Goal: Download file/media

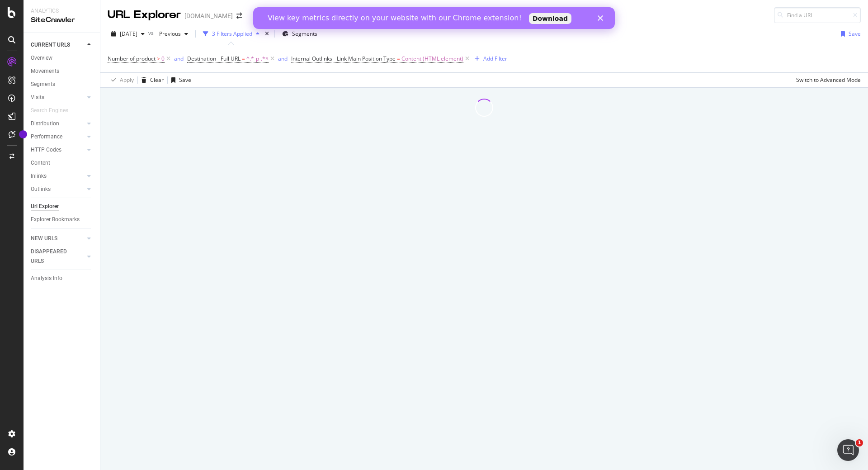
click at [602, 16] on polygon "Fermer" at bounding box center [600, 17] width 5 height 5
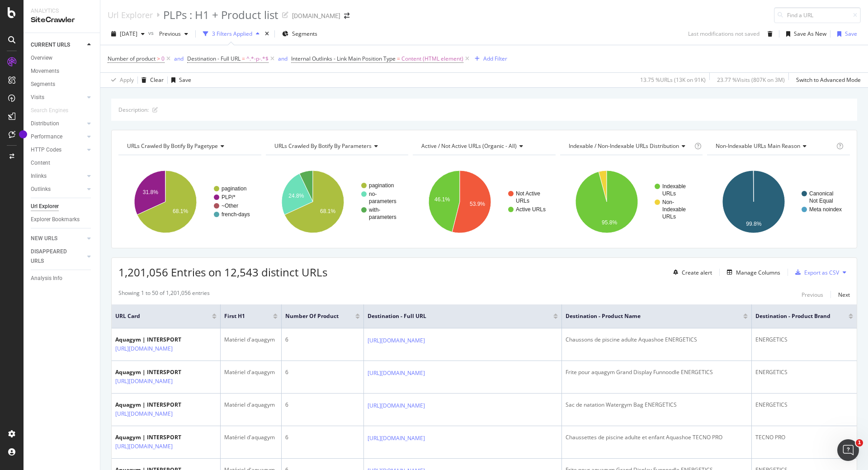
click at [259, 33] on icon "button" at bounding box center [258, 33] width 4 height 5
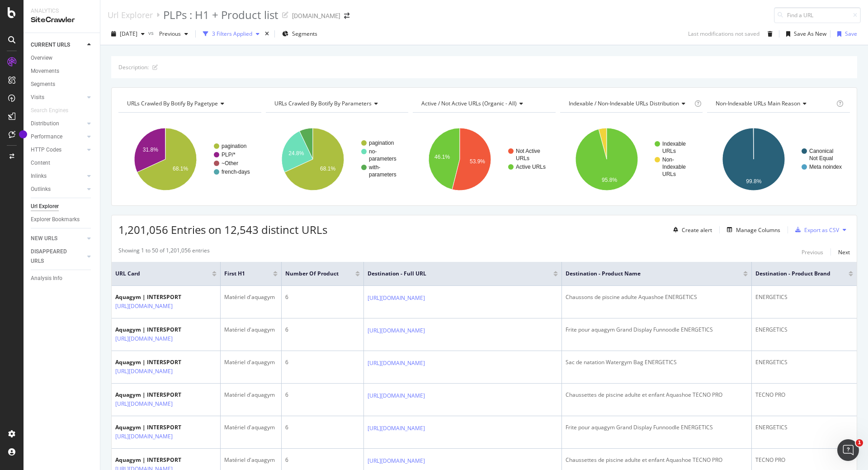
click at [259, 33] on icon "button" at bounding box center [258, 33] width 4 height 5
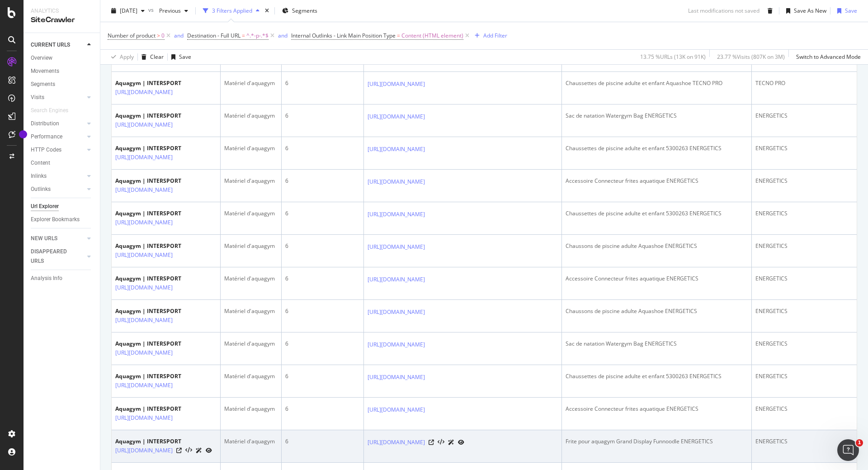
scroll to position [452, 0]
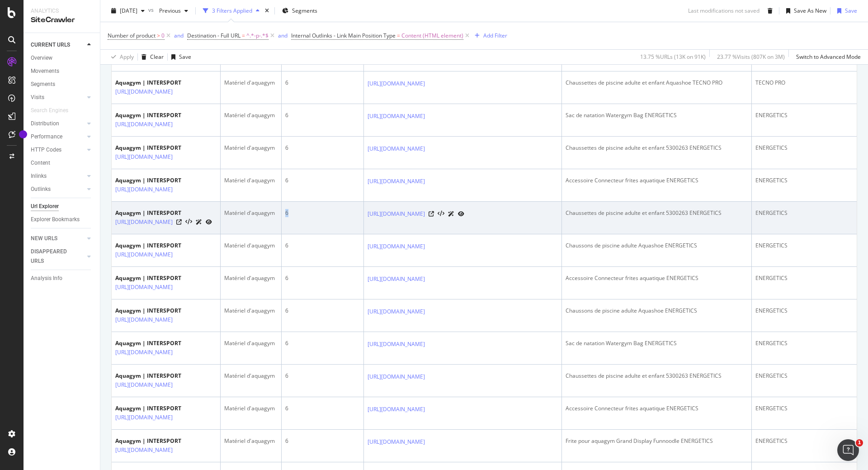
drag, startPoint x: 377, startPoint y: 228, endPoint x: 350, endPoint y: 228, distance: 26.7
click at [350, 228] on td "6" at bounding box center [323, 218] width 83 height 33
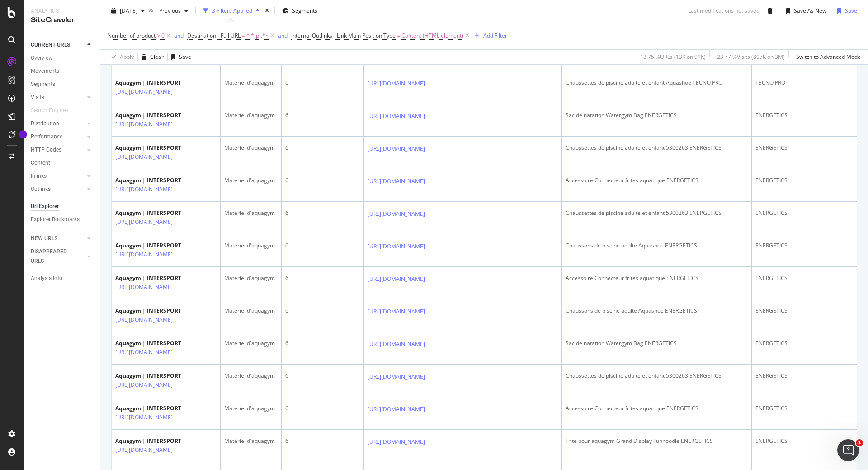
click at [97, 335] on div "CURRENT URLS Overview Movements Segments Visits Analysis Orphan URLs Search Eng…" at bounding box center [62, 251] width 76 height 437
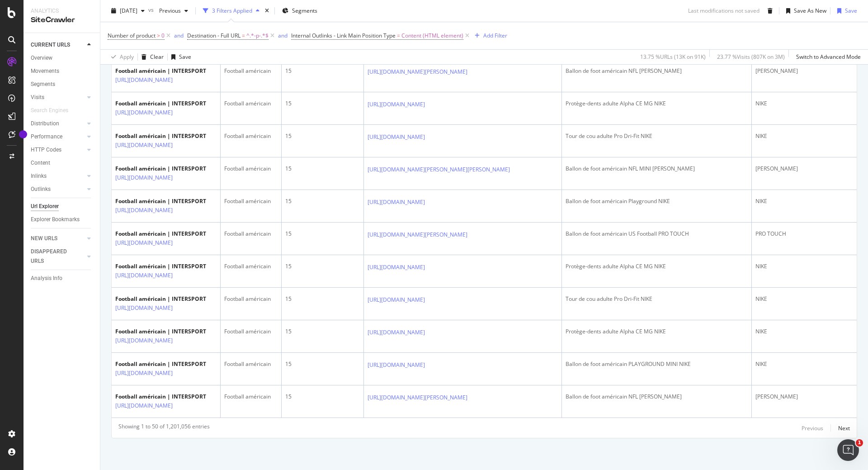
scroll to position [0, 69]
click at [838, 427] on div "Next" at bounding box center [844, 428] width 12 height 8
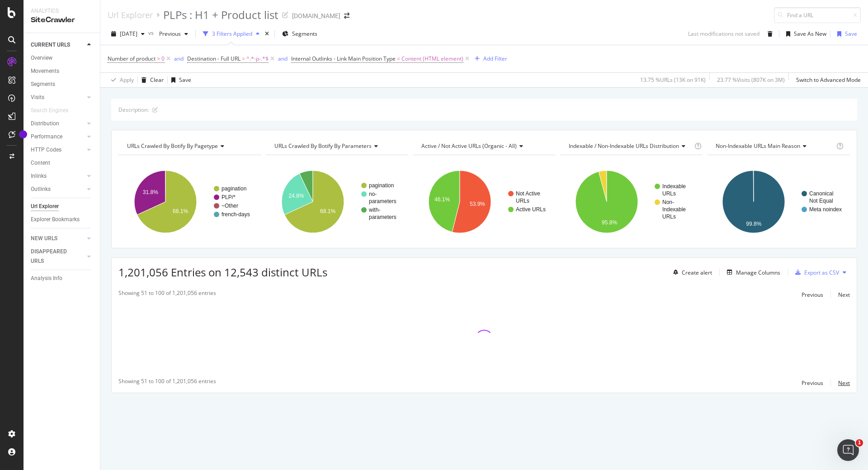
scroll to position [0, 0]
click at [811, 386] on div "Previous" at bounding box center [812, 383] width 22 height 8
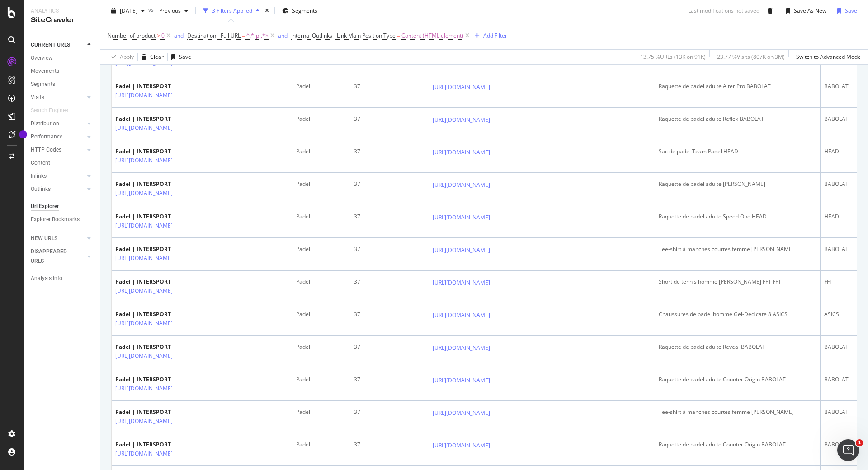
scroll to position [1574, 0]
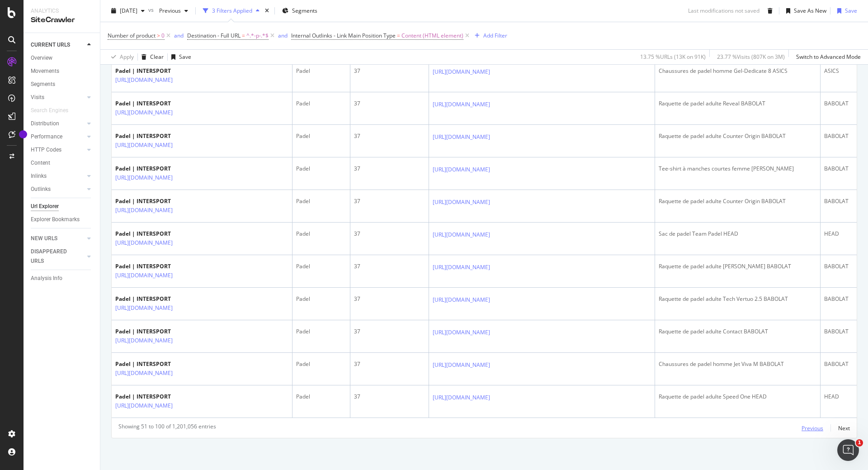
click at [801, 425] on div "Previous" at bounding box center [812, 428] width 22 height 8
click at [802, 425] on div "Previous" at bounding box center [812, 428] width 22 height 8
click at [801, 427] on div "Previous" at bounding box center [812, 428] width 22 height 8
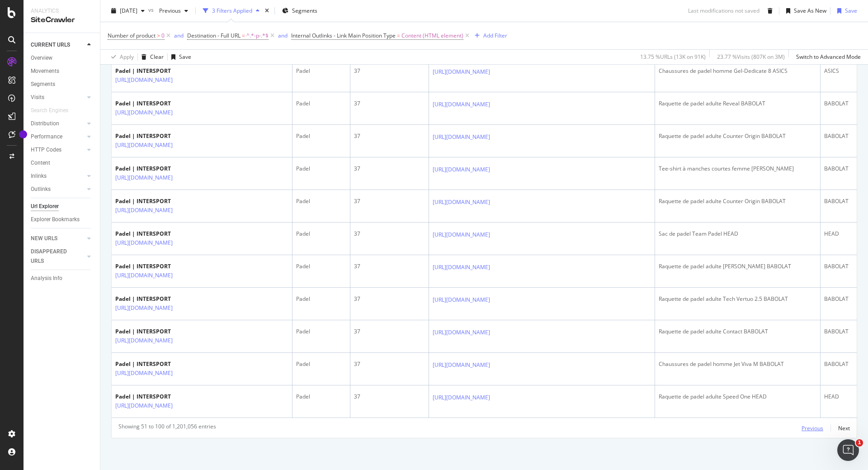
click at [801, 427] on div "Previous" at bounding box center [812, 428] width 22 height 8
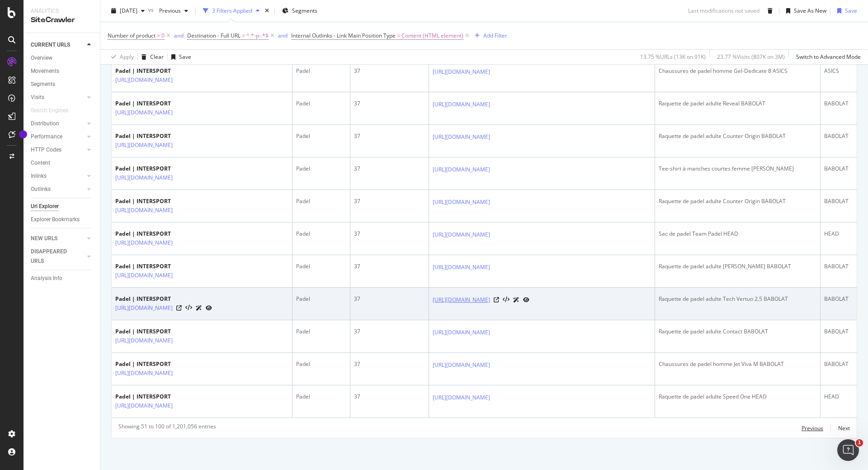
drag, startPoint x: 800, startPoint y: 427, endPoint x: 602, endPoint y: 294, distance: 238.9
click at [801, 425] on div "Previous" at bounding box center [812, 428] width 22 height 8
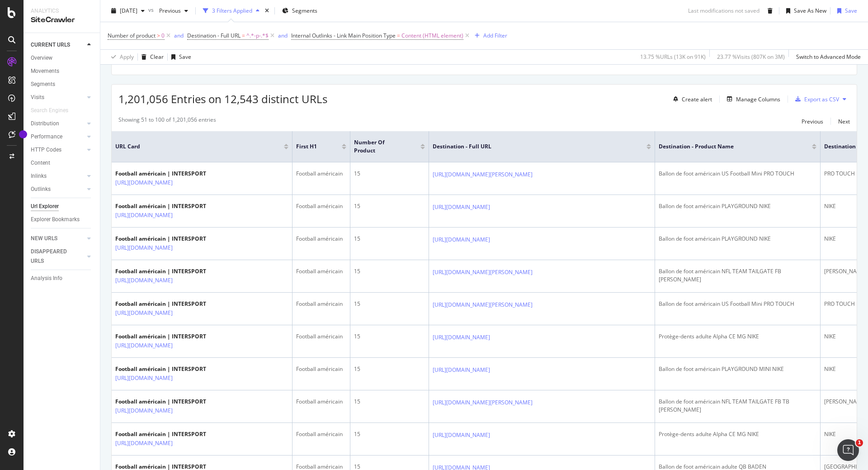
scroll to position [0, 0]
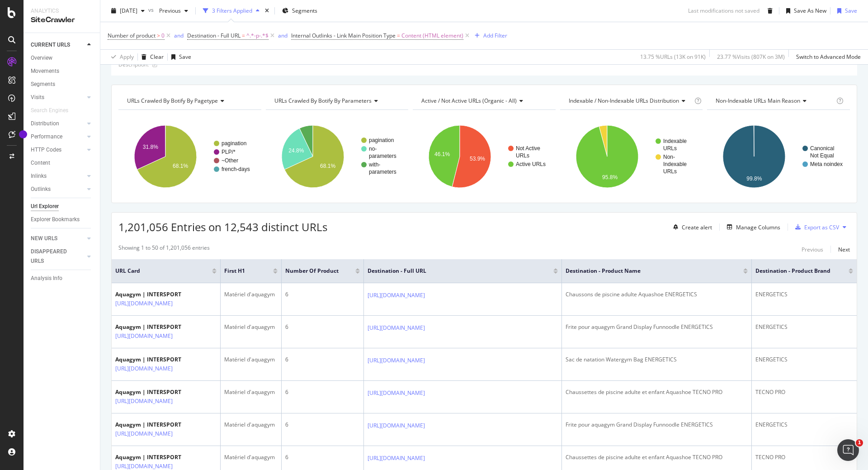
scroll to position [136, 0]
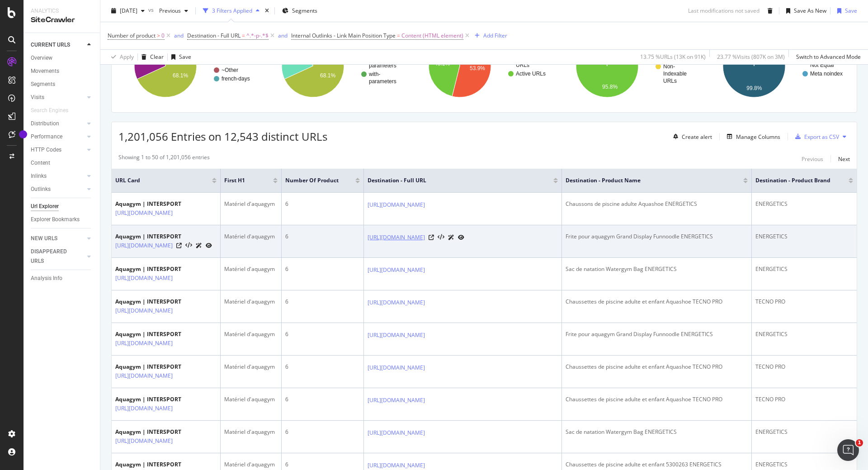
drag, startPoint x: 428, startPoint y: 237, endPoint x: 505, endPoint y: 246, distance: 77.4
click at [505, 246] on td "[URL][DOMAIN_NAME]" at bounding box center [463, 241] width 198 height 33
copy link "[URL][DOMAIN_NAME]"
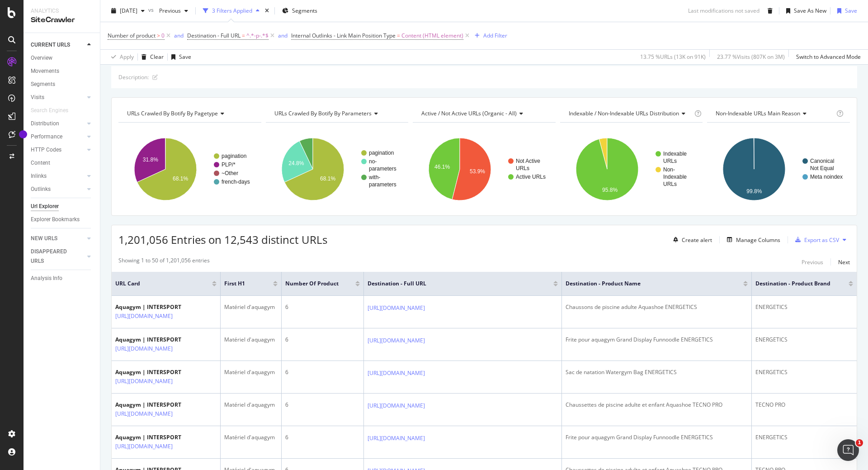
scroll to position [0, 0]
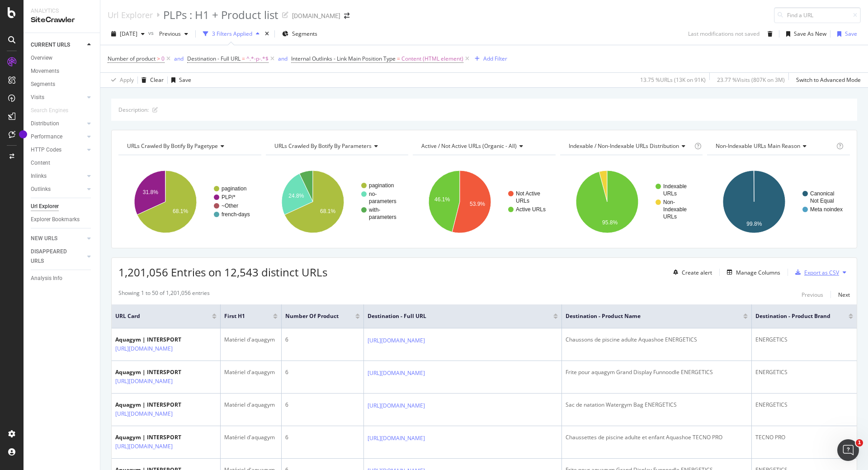
click at [815, 274] on div "Export as CSV" at bounding box center [821, 272] width 35 height 8
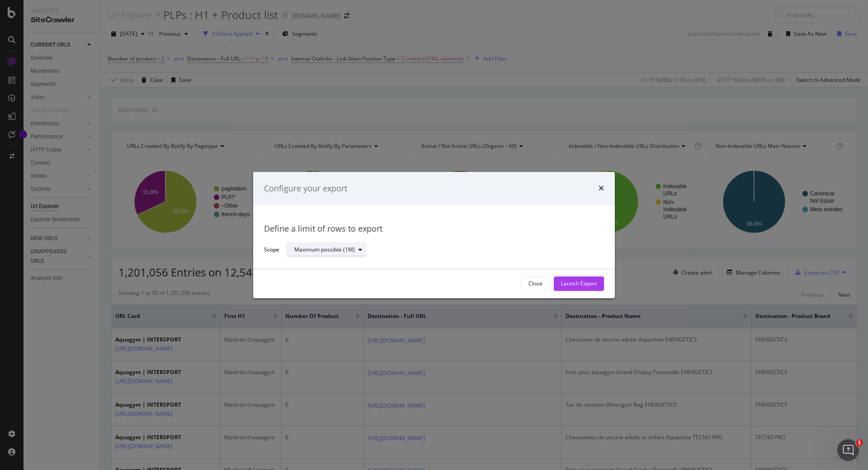
click at [349, 244] on div "Maximum possible (1M)" at bounding box center [329, 250] width 71 height 13
click at [358, 268] on div "Maximum possible (1M)" at bounding box center [330, 265] width 65 height 8
click at [360, 264] on div "Maximum possible (1M)" at bounding box center [330, 265] width 65 height 8
click at [549, 250] on div "Maximum possible (1M)" at bounding box center [442, 250] width 310 height 16
click at [595, 286] on div "Launch Export" at bounding box center [579, 284] width 36 height 8
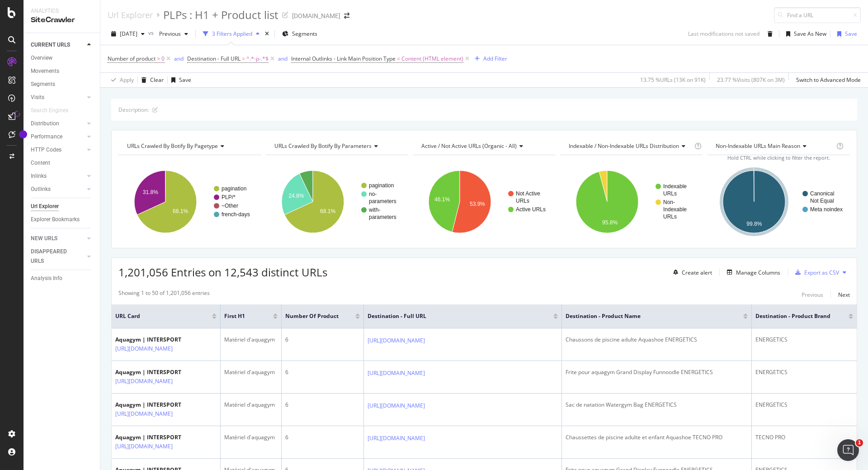
click at [842, 272] on button at bounding box center [844, 272] width 11 height 14
drag, startPoint x: 723, startPoint y: 291, endPoint x: 787, endPoint y: 282, distance: 65.3
click at [723, 291] on div "Showing 1 to 50 of 1,201,056 entries Previous Next" at bounding box center [484, 294] width 745 height 11
click at [804, 271] on div "Export as CSV" at bounding box center [821, 272] width 35 height 8
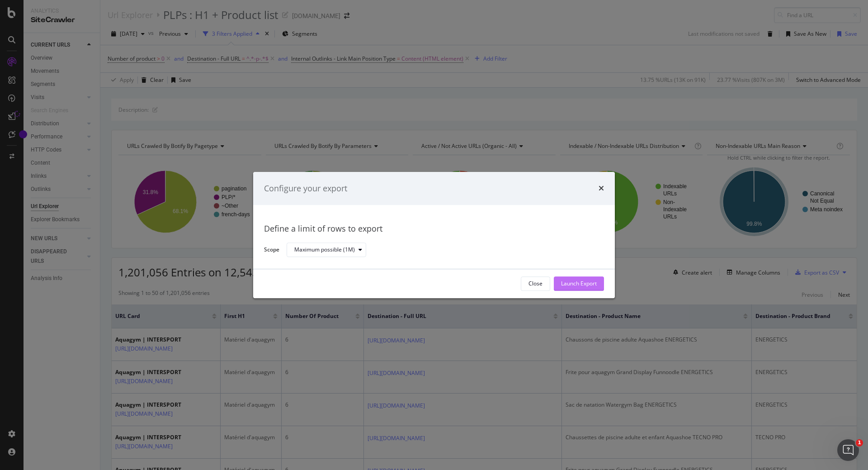
click at [583, 284] on div "Launch Export" at bounding box center [579, 284] width 36 height 8
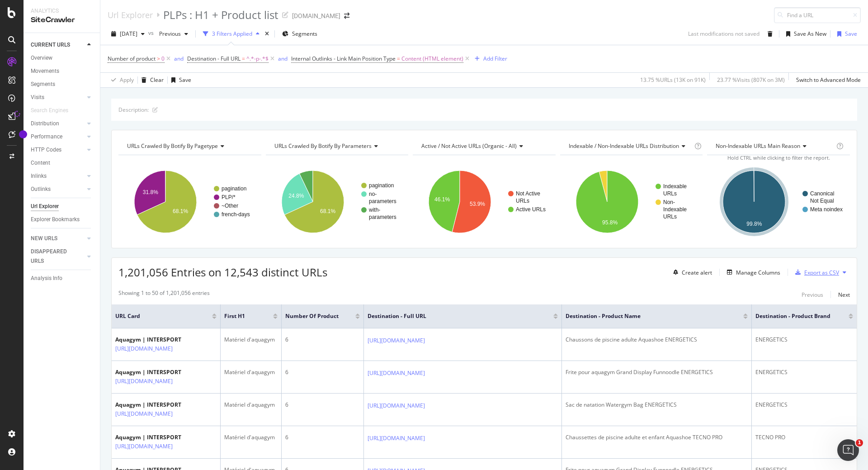
click at [824, 273] on div "Export as CSV" at bounding box center [821, 272] width 35 height 8
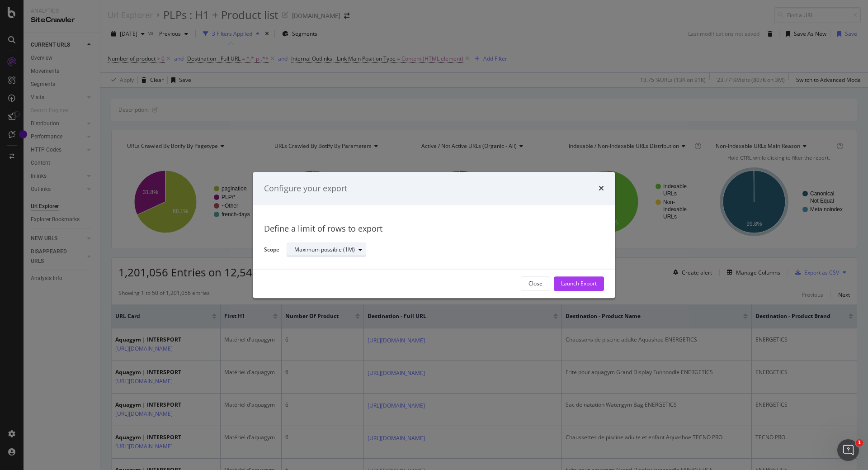
click at [351, 254] on div "Maximum possible (1M)" at bounding box center [329, 250] width 71 height 13
click at [351, 265] on div "Maximum possible (1M)" at bounding box center [330, 265] width 65 height 8
click at [358, 262] on div "Maximum possible (1M)" at bounding box center [330, 265] width 65 height 8
click at [569, 280] on div "Launch Export" at bounding box center [579, 284] width 36 height 8
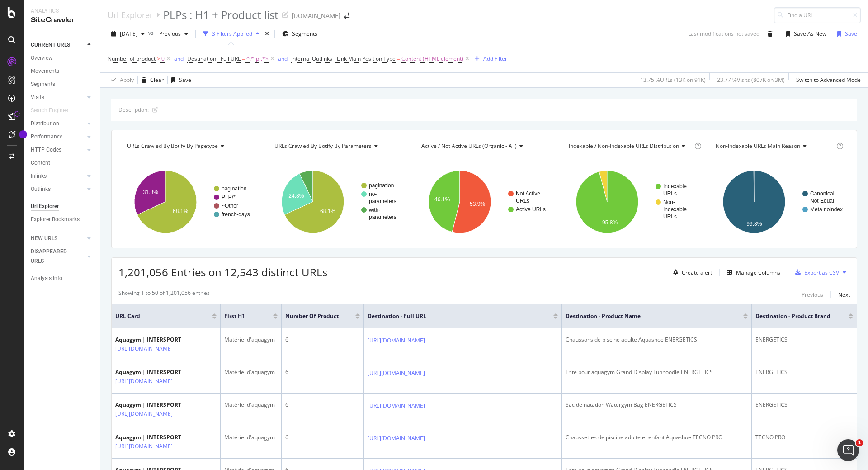
click at [814, 269] on div "Export as CSV" at bounding box center [821, 272] width 35 height 8
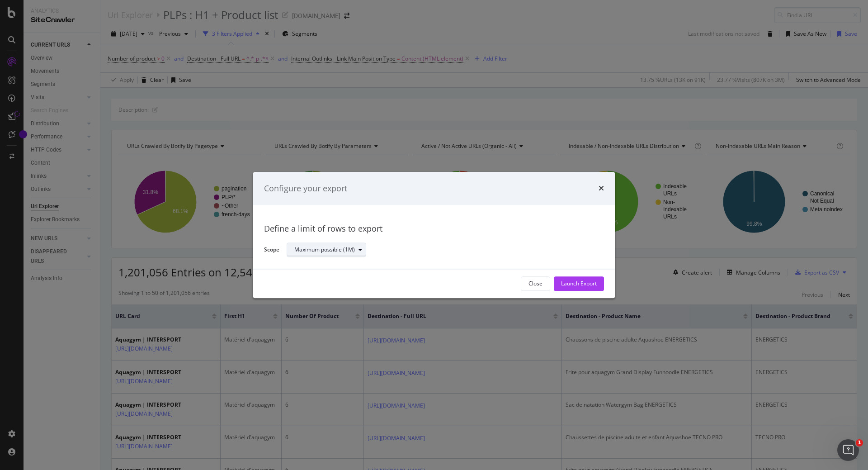
click at [315, 253] on div "Maximum possible (1M)" at bounding box center [324, 249] width 61 height 5
click at [318, 282] on div "Define a limit" at bounding box center [314, 280] width 33 height 8
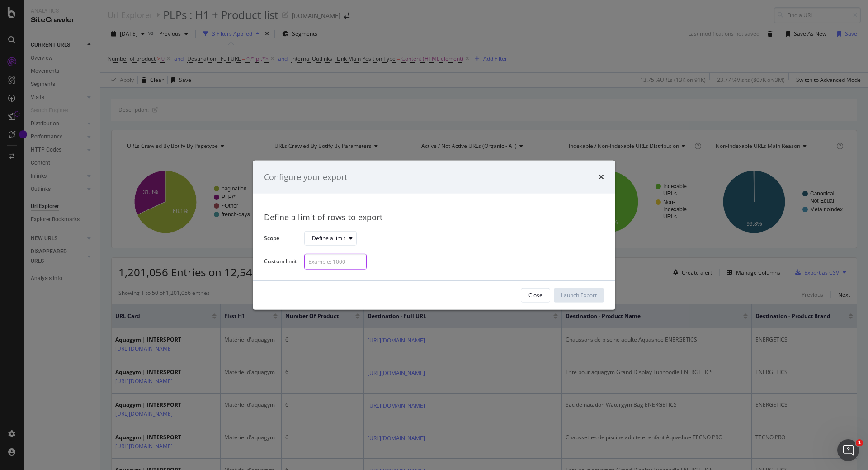
click at [336, 264] on input "modal" at bounding box center [335, 262] width 62 height 16
type input "1000"
click at [585, 289] on div "Launch Export" at bounding box center [579, 295] width 36 height 14
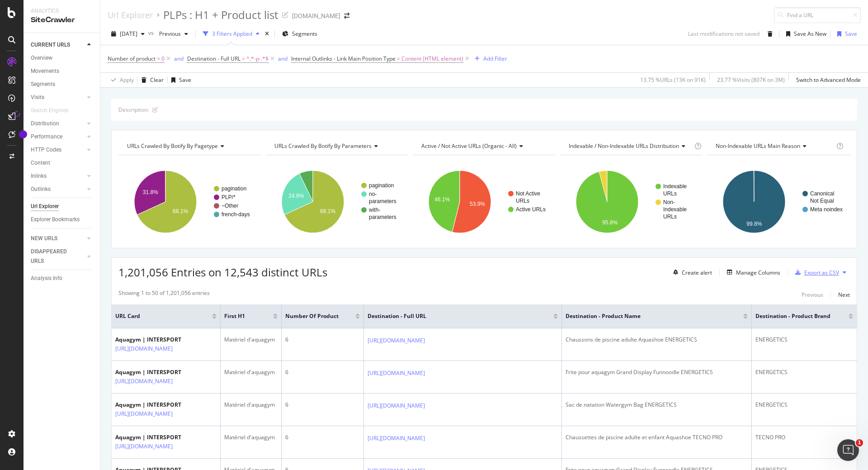
click at [811, 274] on div "Export as CSV" at bounding box center [821, 272] width 35 height 8
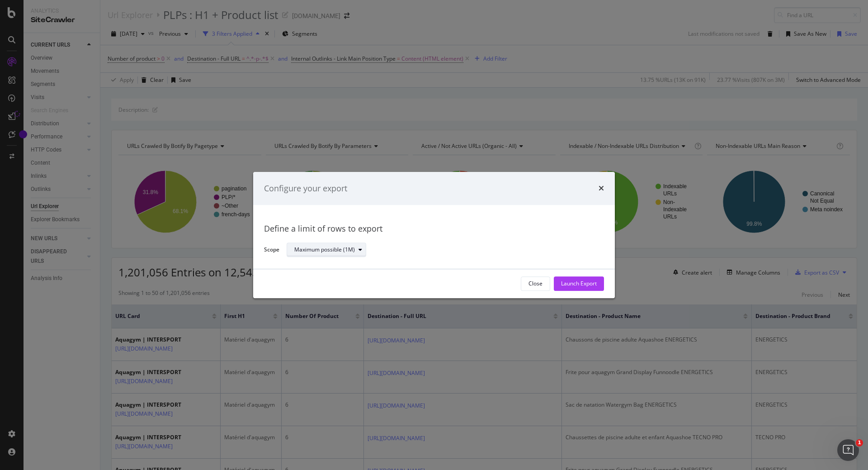
click at [341, 251] on div "Maximum possible (1M)" at bounding box center [324, 249] width 61 height 5
click at [341, 261] on div "Maximum possible (1M)" at bounding box center [330, 264] width 79 height 11
click at [558, 264] on div "Define a limit of rows to export Scope Maximum possible (1M)" at bounding box center [434, 237] width 362 height 64
click at [571, 281] on div "Launch Export" at bounding box center [579, 284] width 36 height 8
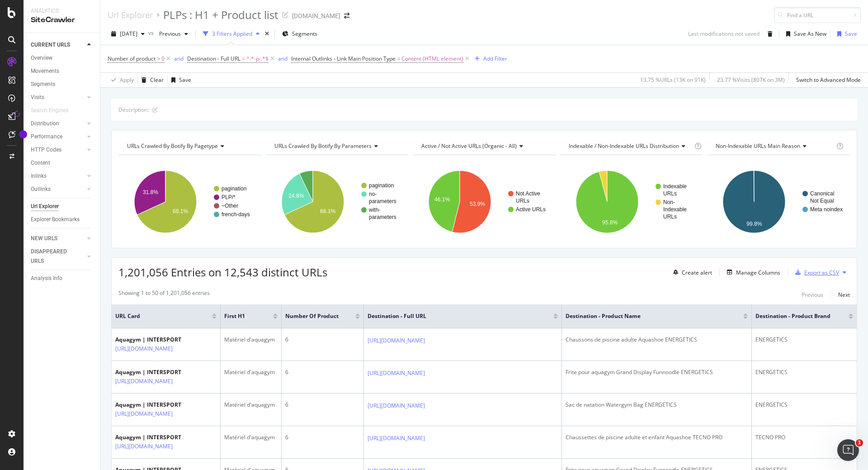
click at [811, 272] on div "Export as CSV" at bounding box center [821, 272] width 35 height 8
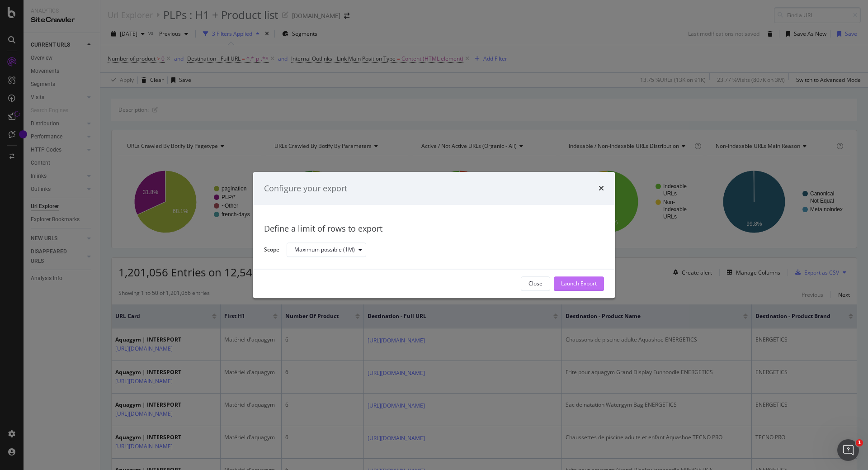
click at [585, 283] on div "Launch Export" at bounding box center [579, 284] width 36 height 8
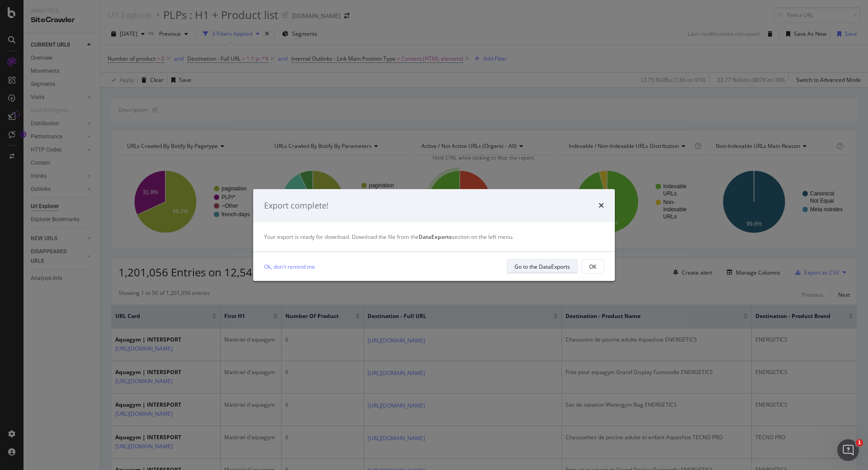
click at [538, 267] on div "Go to the DataExports" at bounding box center [542, 267] width 56 height 8
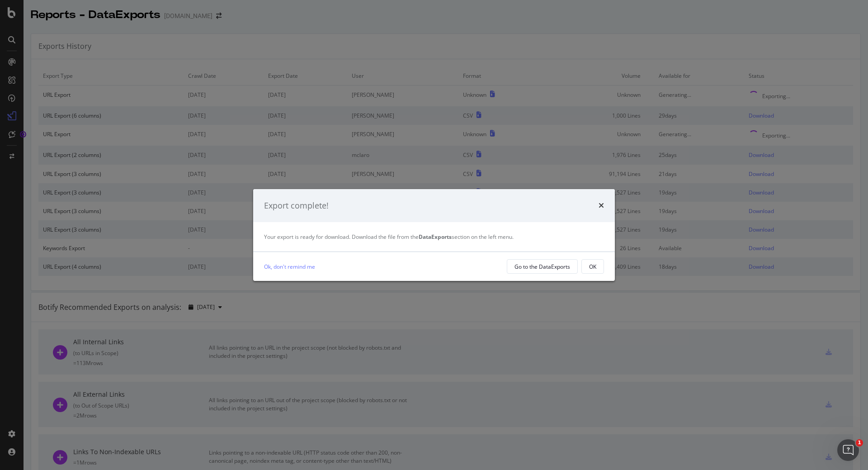
click at [604, 203] on div "Export complete!" at bounding box center [434, 205] width 362 height 33
click at [601, 203] on icon "times" at bounding box center [600, 205] width 5 height 7
click at [601, 204] on icon "times" at bounding box center [600, 205] width 5 height 7
click at [603, 198] on div "Export complete!" at bounding box center [434, 205] width 362 height 33
click at [602, 203] on icon "times" at bounding box center [600, 205] width 5 height 7
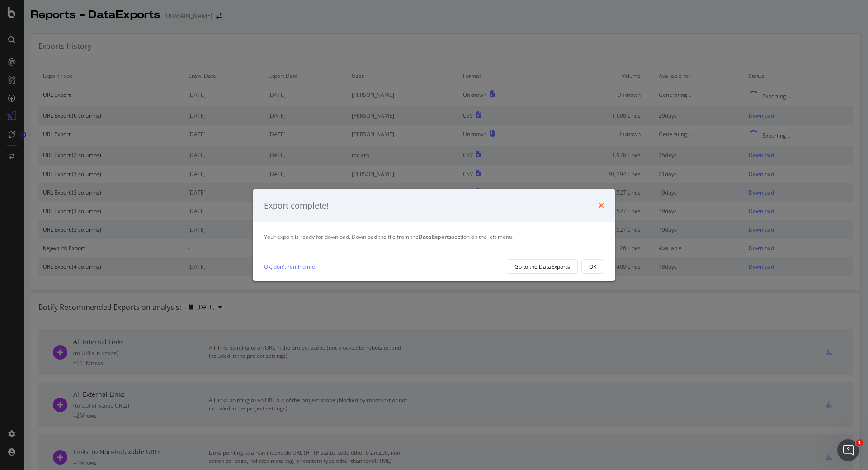
click at [602, 204] on icon "times" at bounding box center [600, 205] width 5 height 7
click at [585, 265] on button "OK" at bounding box center [592, 266] width 23 height 14
click at [594, 264] on div "OK" at bounding box center [592, 267] width 7 height 8
click at [593, 270] on div "OK" at bounding box center [592, 266] width 7 height 13
click at [558, 266] on div "Go to the DataExports" at bounding box center [542, 267] width 56 height 8
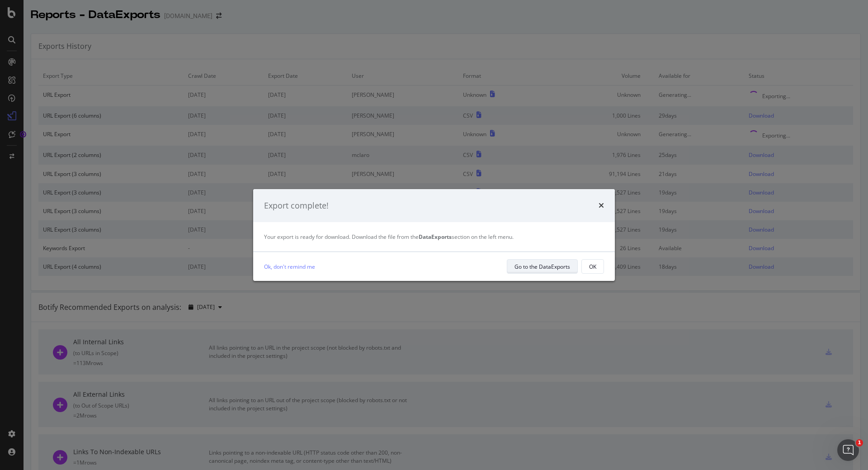
click at [559, 264] on div "Go to the DataExports" at bounding box center [542, 267] width 56 height 8
click at [605, 202] on div "Export complete!" at bounding box center [434, 205] width 362 height 33
drag, startPoint x: 602, startPoint y: 202, endPoint x: 298, endPoint y: 242, distance: 306.0
click at [358, 238] on div "Export complete! Your export is ready for download. Download the file from the …" at bounding box center [434, 235] width 362 height 92
click at [295, 264] on link "Ok, don't remind me" at bounding box center [289, 266] width 51 height 9
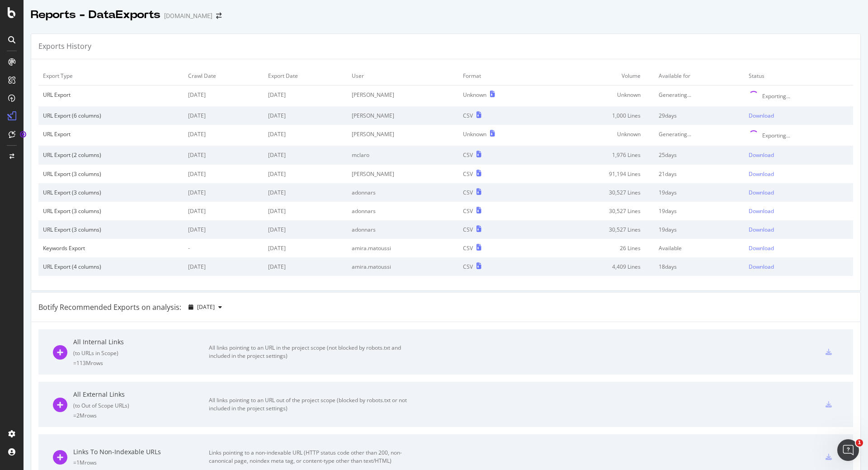
click at [4, 469] on icon "close toast" at bounding box center [2, 474] width 4 height 8
click at [749, 116] on div "Download" at bounding box center [761, 116] width 25 height 8
click at [751, 133] on div "Download" at bounding box center [762, 134] width 25 height 8
